Goal: Task Accomplishment & Management: Manage account settings

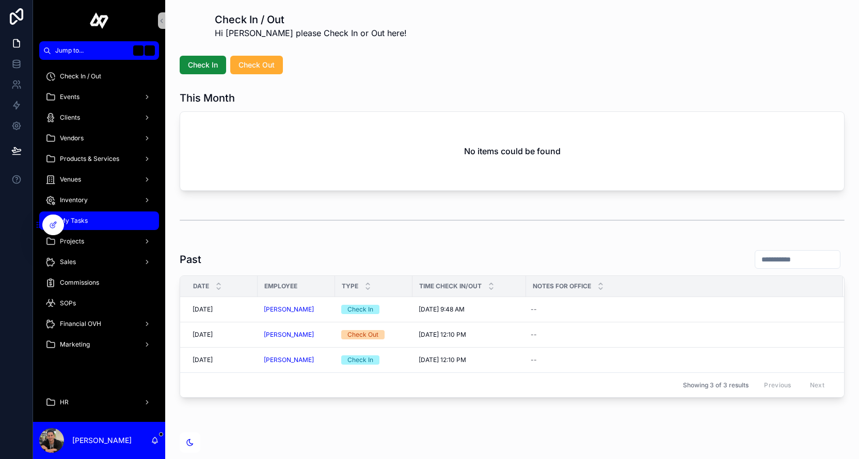
click at [88, 226] on div "My Tasks" at bounding box center [98, 221] width 107 height 17
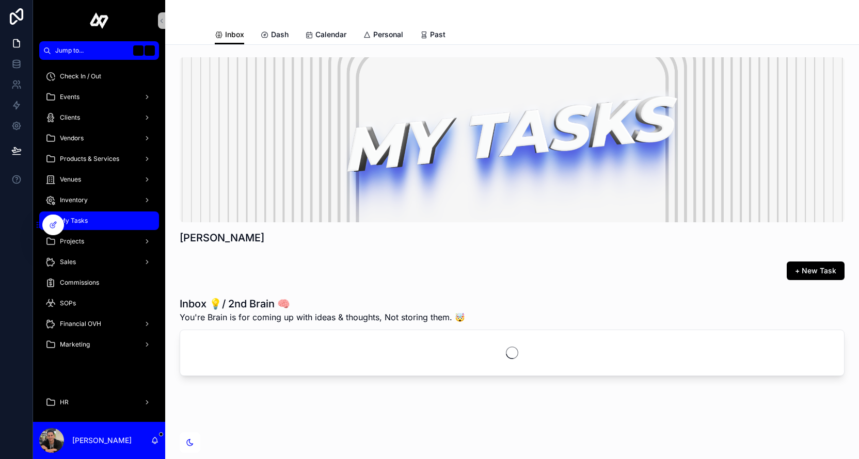
click at [828, 261] on div "+ New Task" at bounding box center [511, 271] width 677 height 27
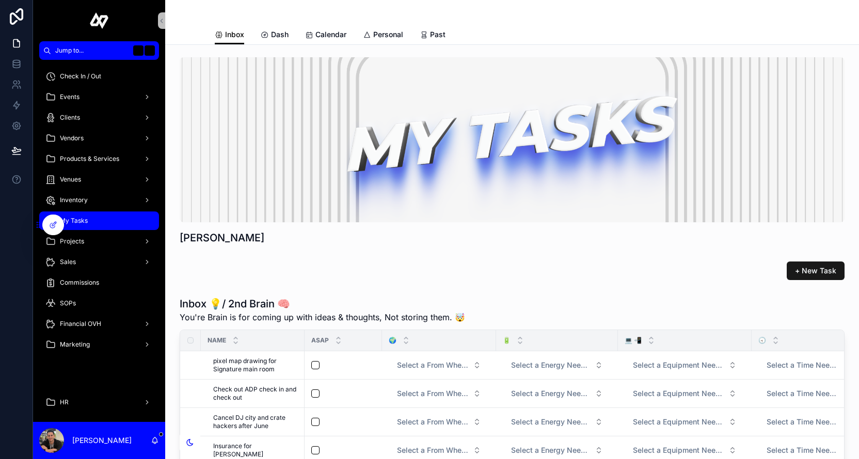
click at [815, 269] on span "+ New Task" at bounding box center [815, 271] width 41 height 10
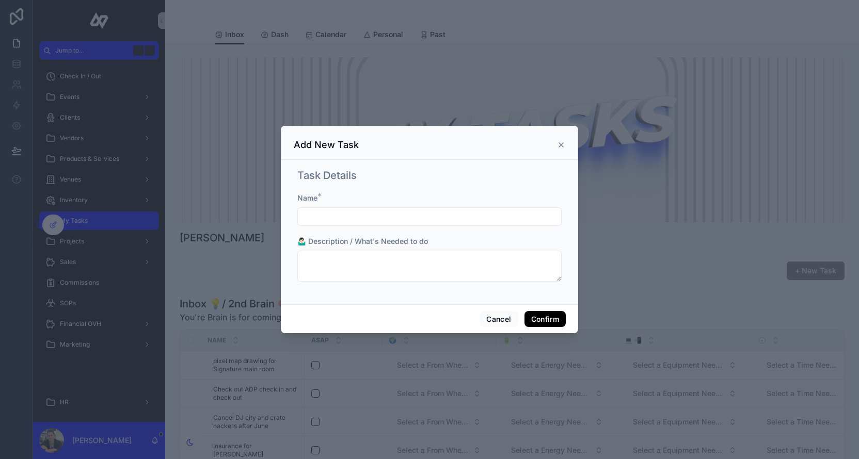
click at [325, 215] on input "text" at bounding box center [429, 217] width 263 height 14
type input "**********"
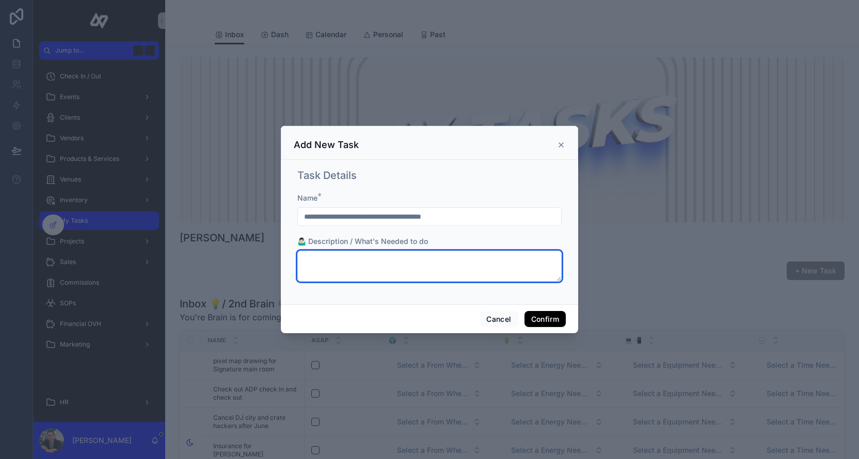
click at [320, 253] on textarea at bounding box center [429, 266] width 264 height 31
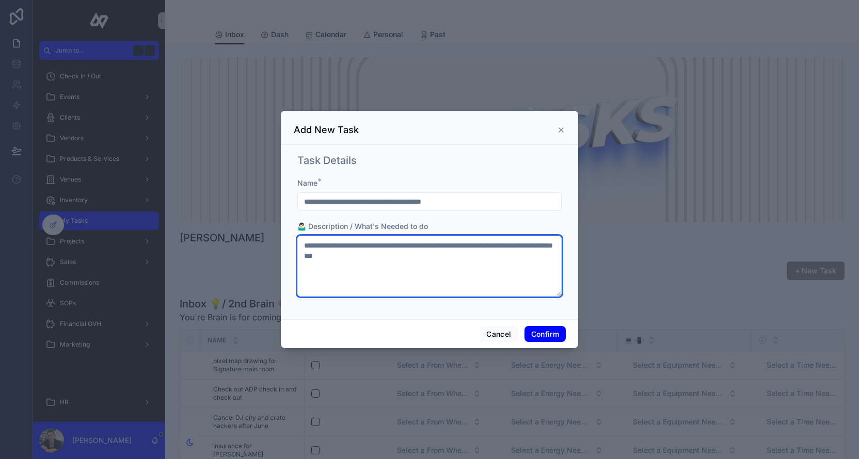
type textarea "**********"
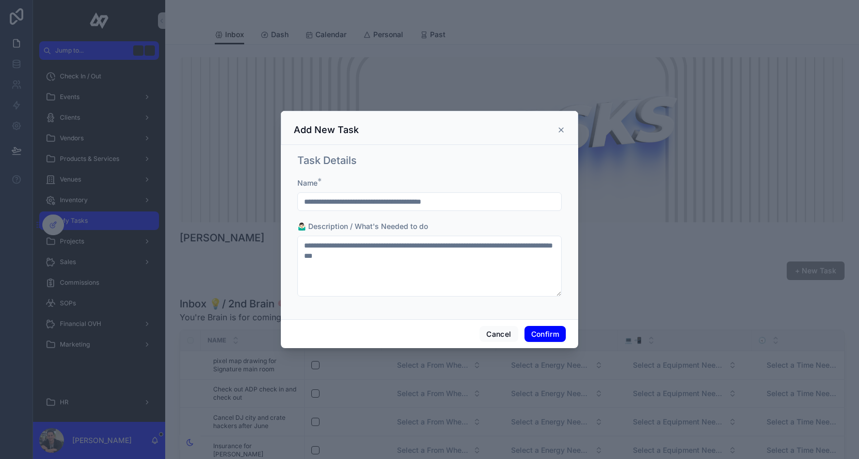
click at [538, 339] on button "Confirm" at bounding box center [544, 334] width 41 height 17
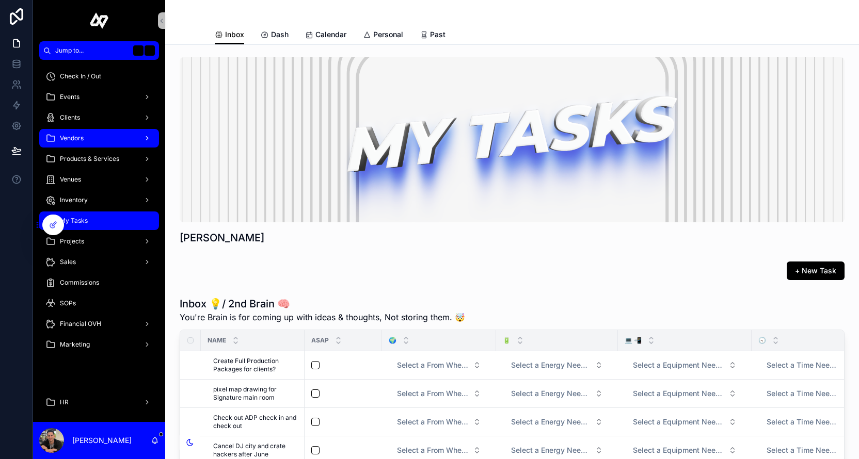
click at [95, 139] on div "Vendors" at bounding box center [98, 138] width 107 height 17
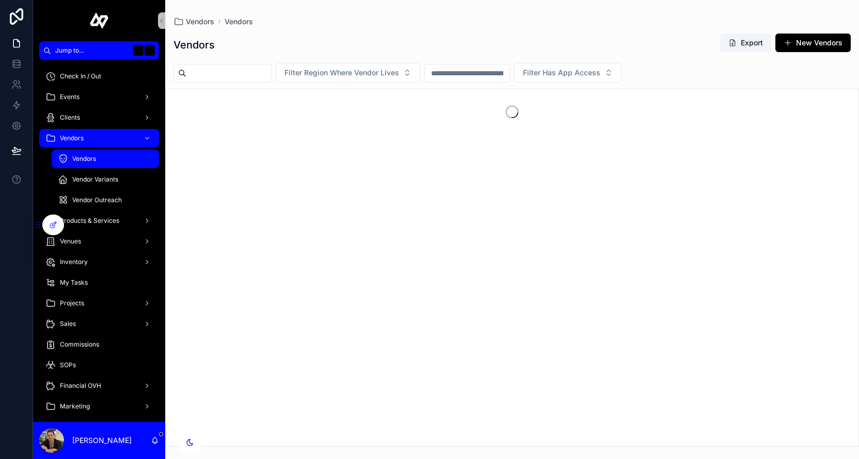
click at [95, 164] on div "Vendors" at bounding box center [105, 159] width 95 height 17
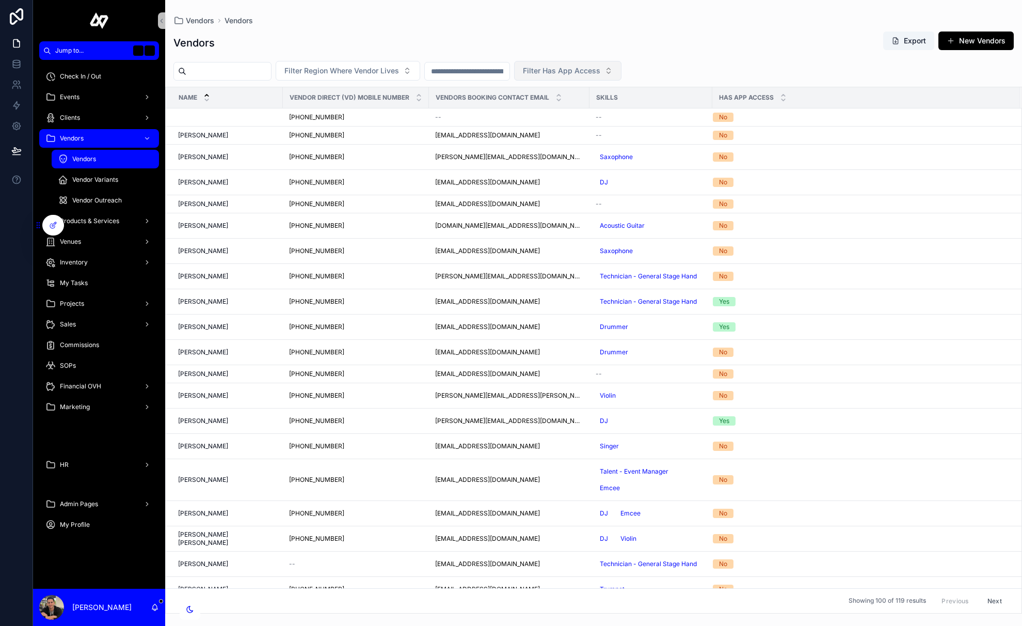
click at [583, 76] on button "Filter Has App Access" at bounding box center [567, 71] width 107 height 20
click at [561, 125] on div "Yes" at bounding box center [594, 129] width 124 height 17
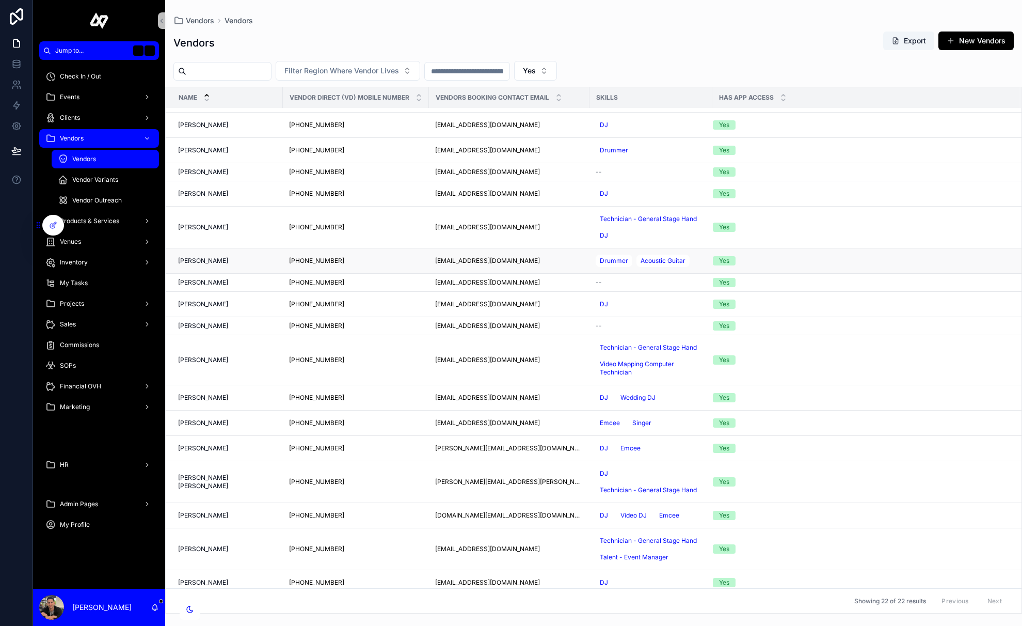
scroll to position [129, 0]
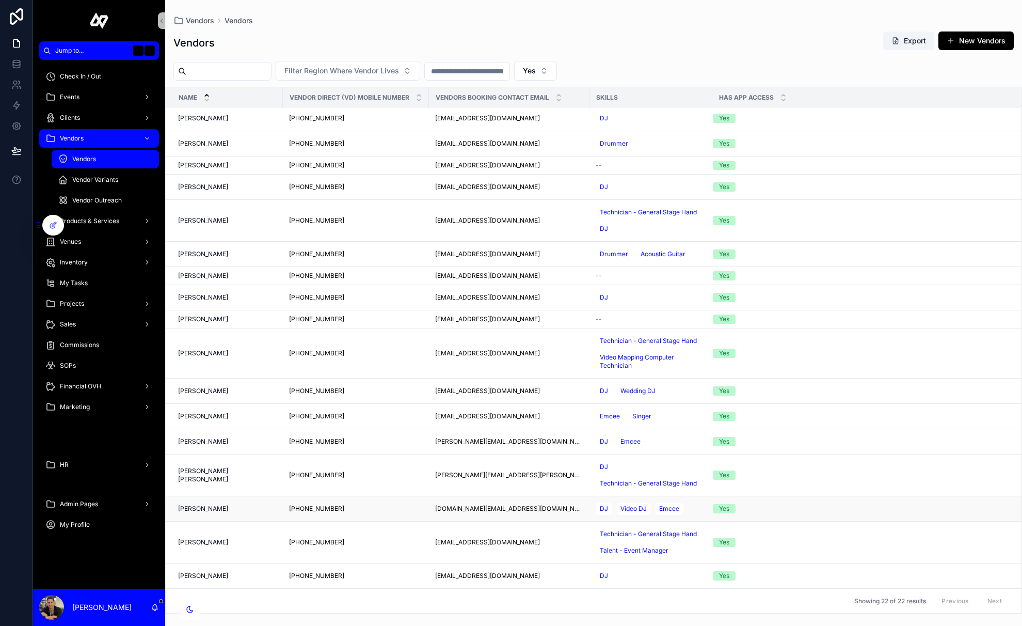
click at [739, 459] on div "Yes" at bounding box center [860, 508] width 295 height 9
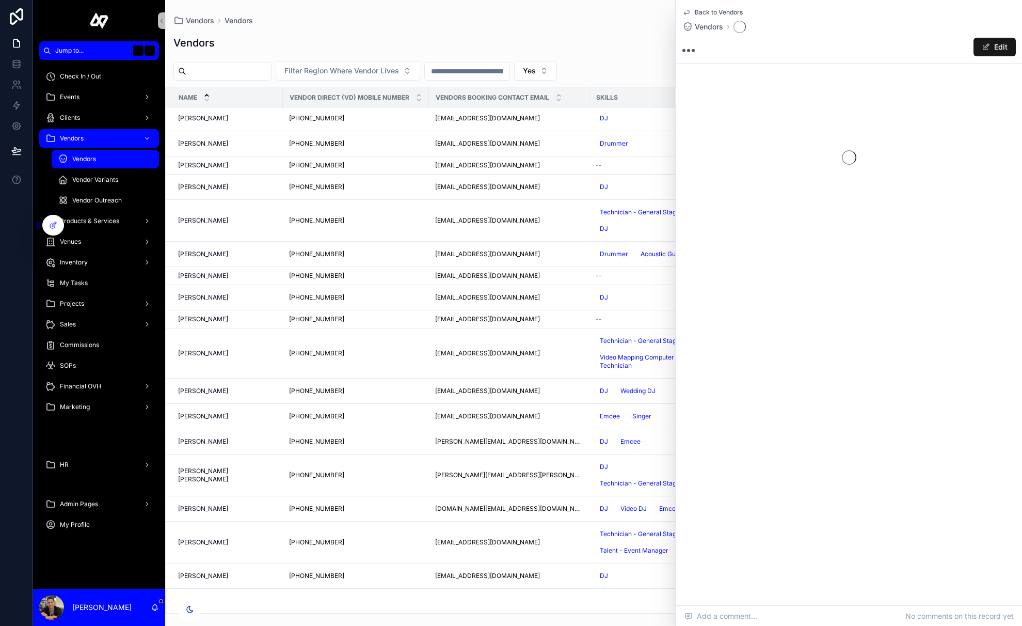
click at [858, 47] on button "Edit" at bounding box center [994, 47] width 42 height 19
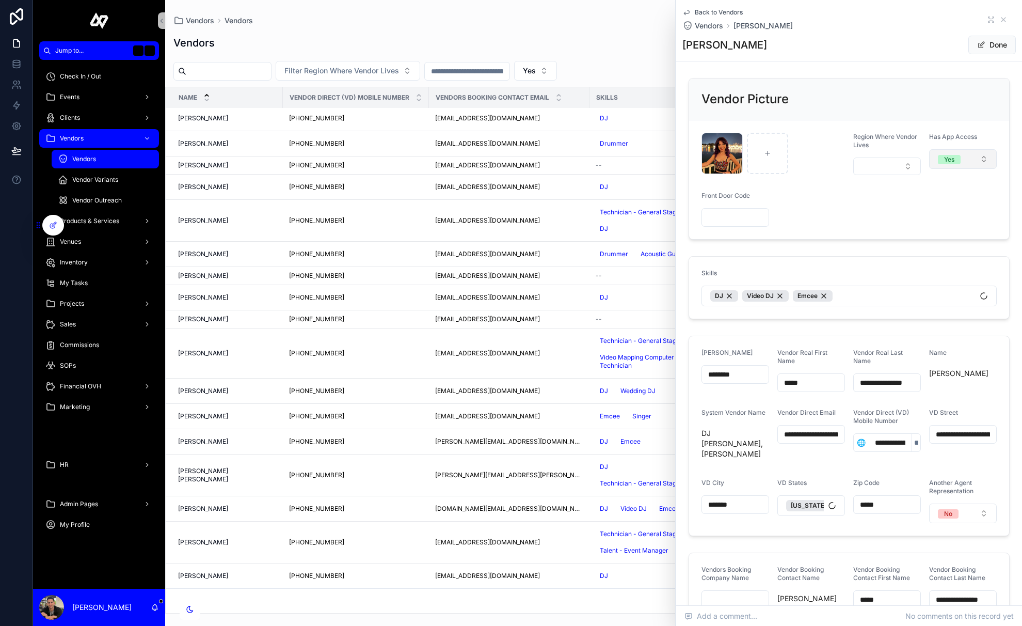
click at [858, 163] on button "Yes" at bounding box center [963, 159] width 68 height 20
click at [858, 250] on div "Do Not Give them Access" at bounding box center [943, 246] width 74 height 9
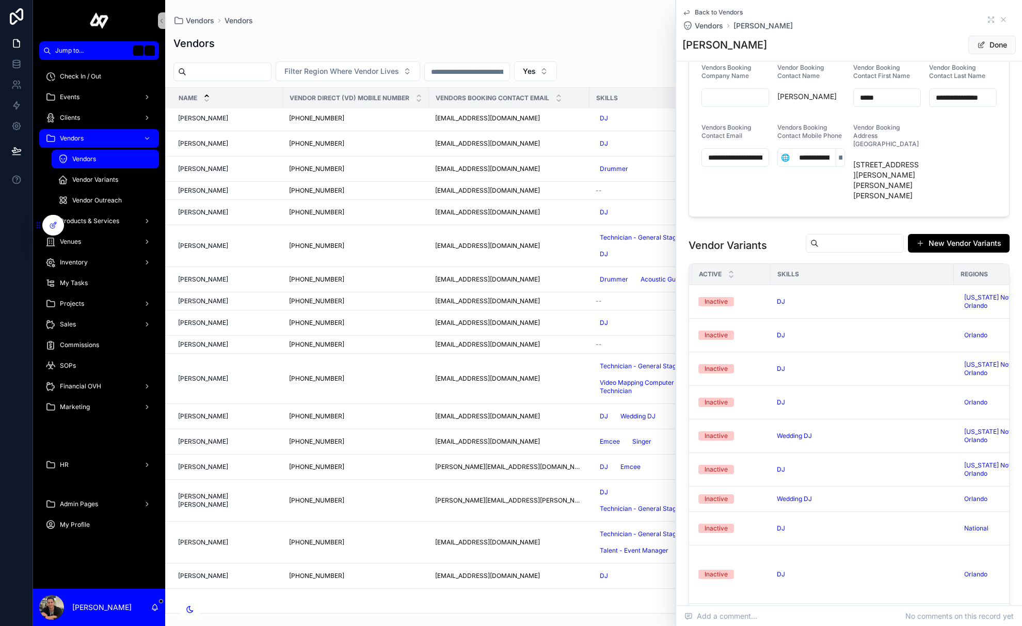
scroll to position [96, 323]
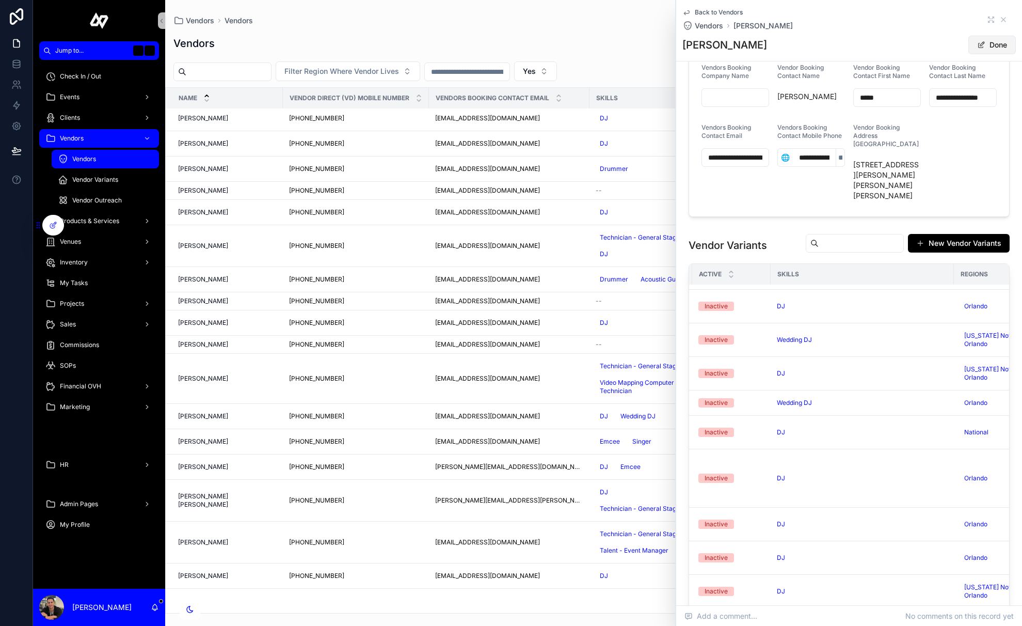
click at [858, 43] on button "Done" at bounding box center [991, 45] width 47 height 19
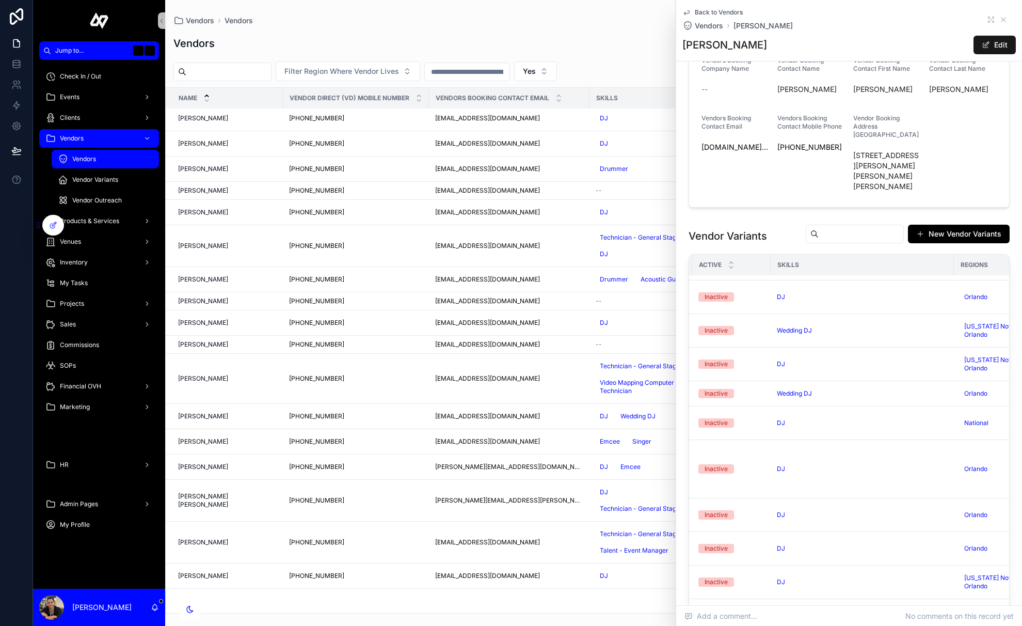
scroll to position [509, 0]
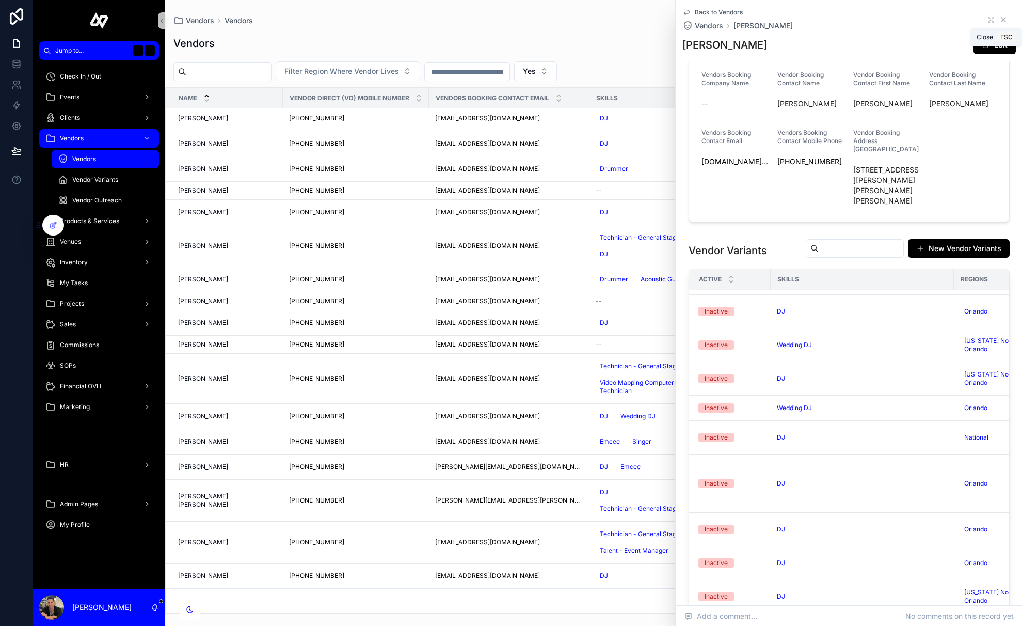
click at [858, 19] on icon "scrollable content" at bounding box center [1003, 19] width 8 height 8
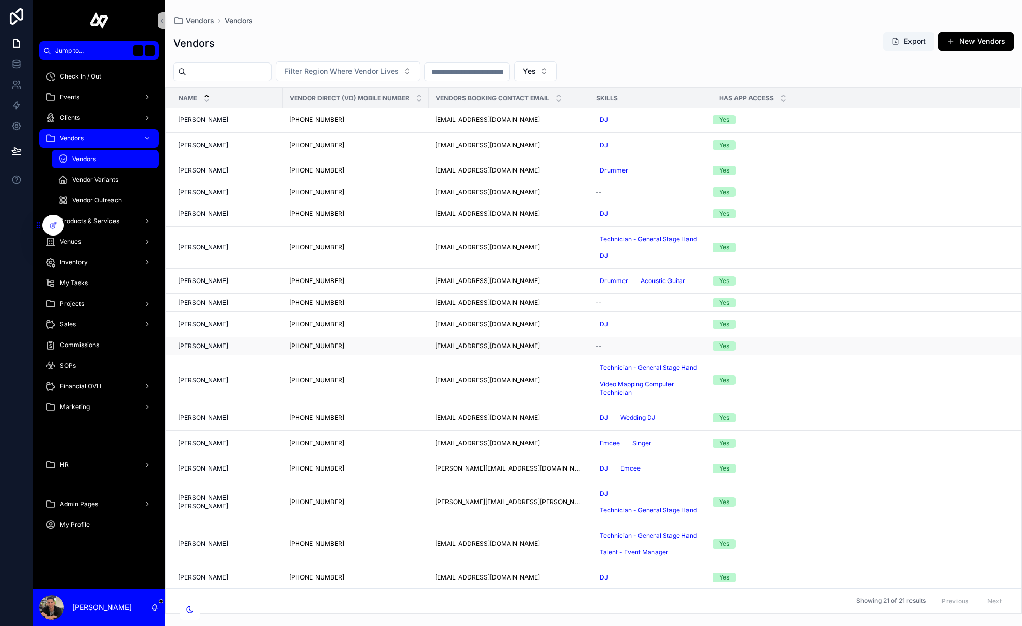
scroll to position [104, 0]
click at [797, 459] on div "Yes" at bounding box center [860, 541] width 295 height 9
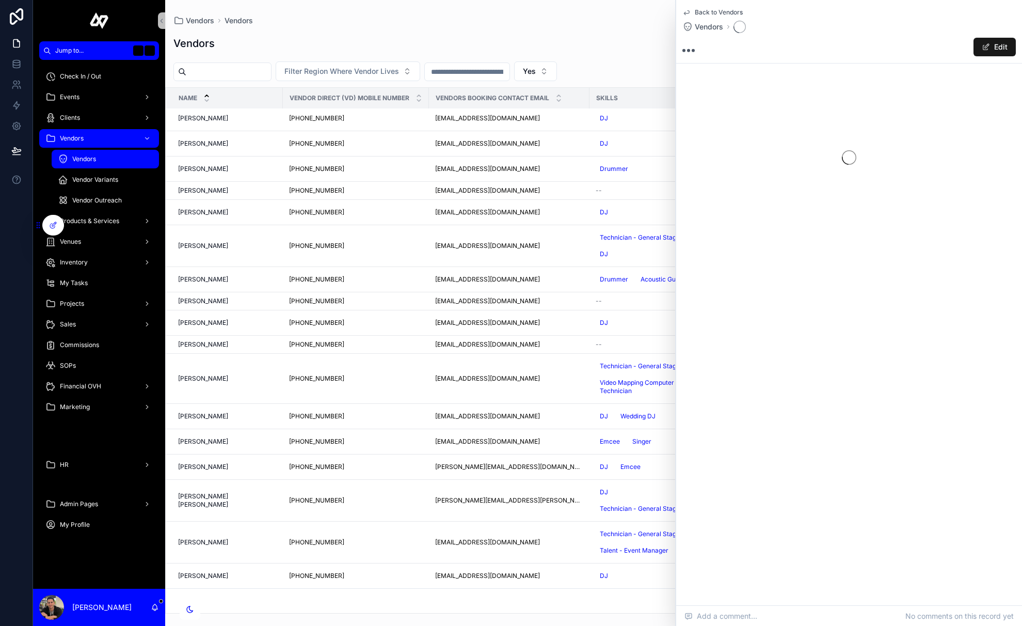
click at [858, 47] on button "Edit" at bounding box center [994, 47] width 42 height 19
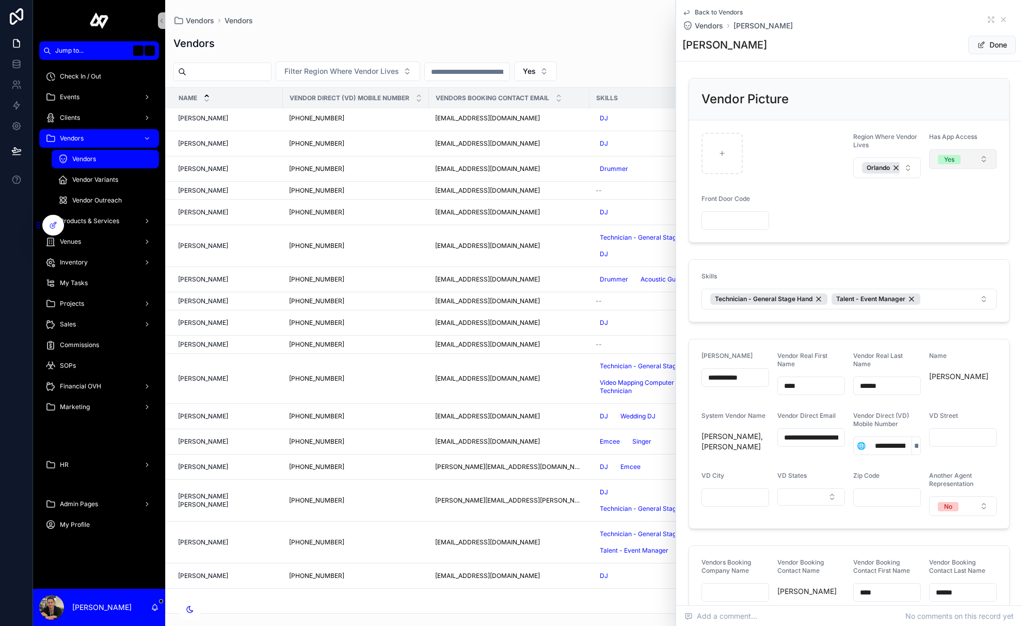
click at [858, 154] on button "Yes" at bounding box center [963, 159] width 68 height 20
click at [858, 249] on div "Do Not Give them Access" at bounding box center [943, 246] width 74 height 9
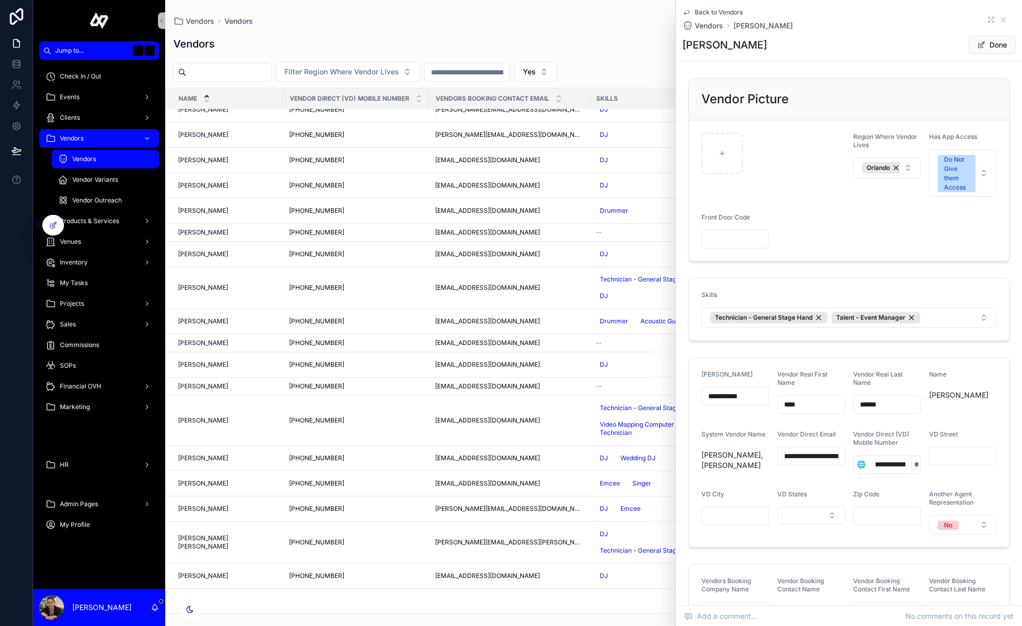
scroll to position [63, 0]
click at [858, 46] on button "Done" at bounding box center [991, 45] width 47 height 19
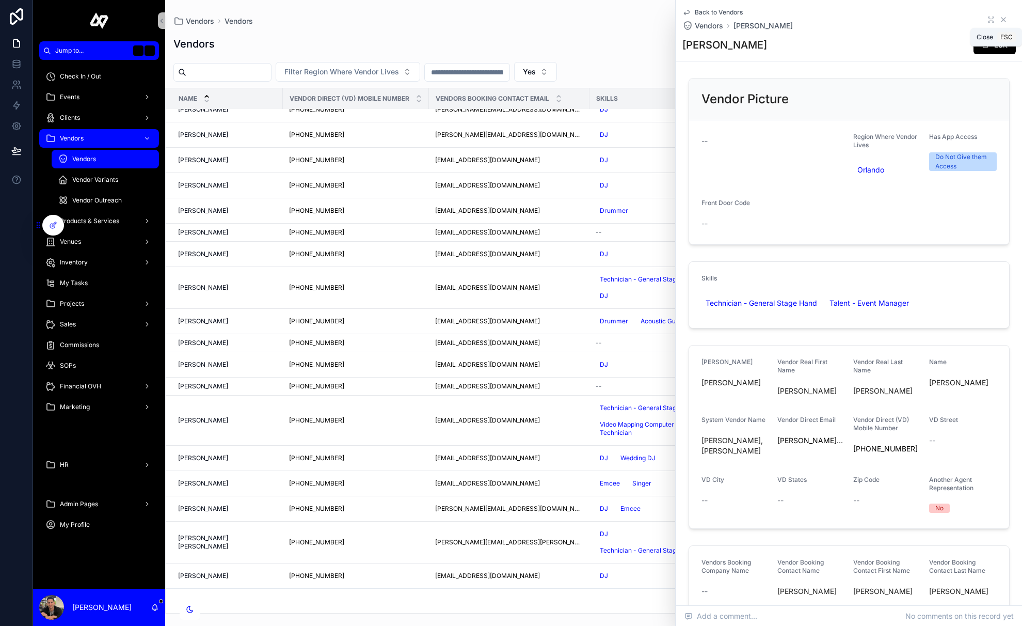
click at [858, 19] on icon "scrollable content" at bounding box center [1003, 19] width 8 height 8
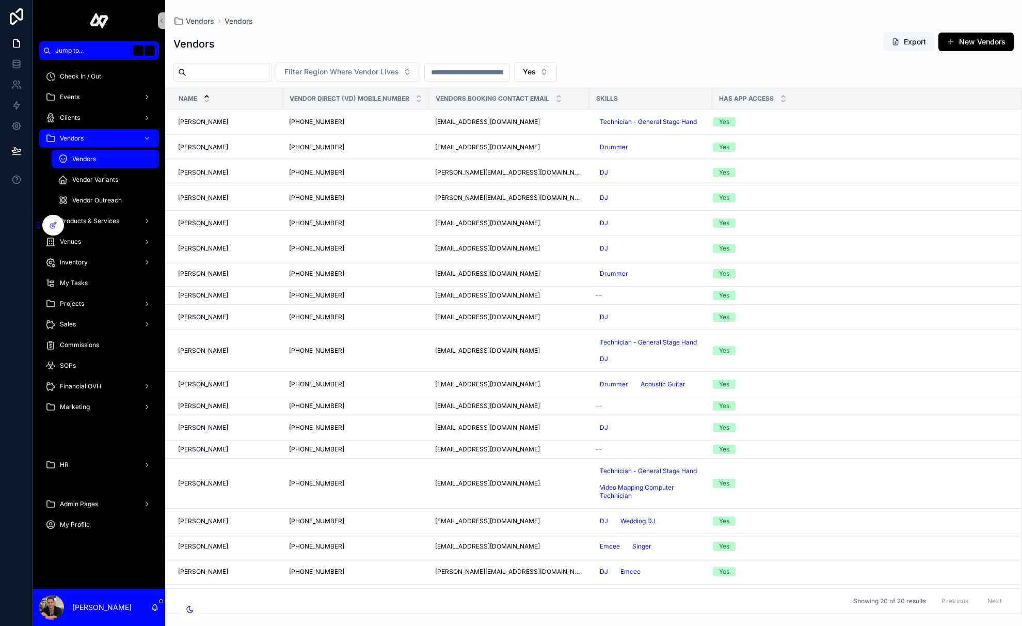
click at [80, 158] on span "Vendors" at bounding box center [84, 159] width 24 height 8
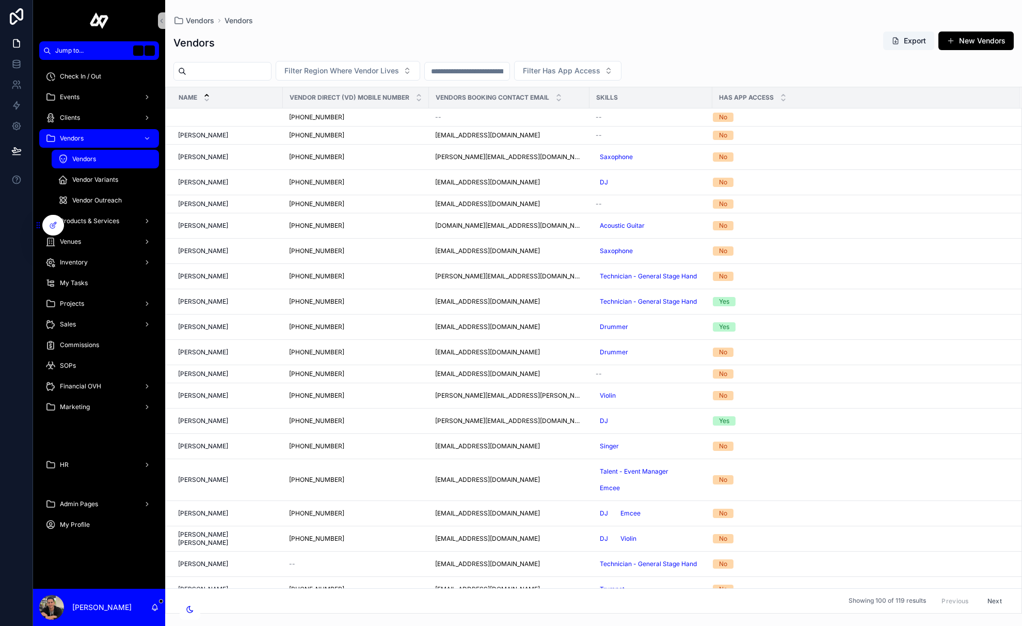
click at [81, 162] on span "Vendors" at bounding box center [84, 159] width 24 height 8
click at [78, 136] on span "Vendors" at bounding box center [72, 138] width 24 height 8
